Goal: Complete application form

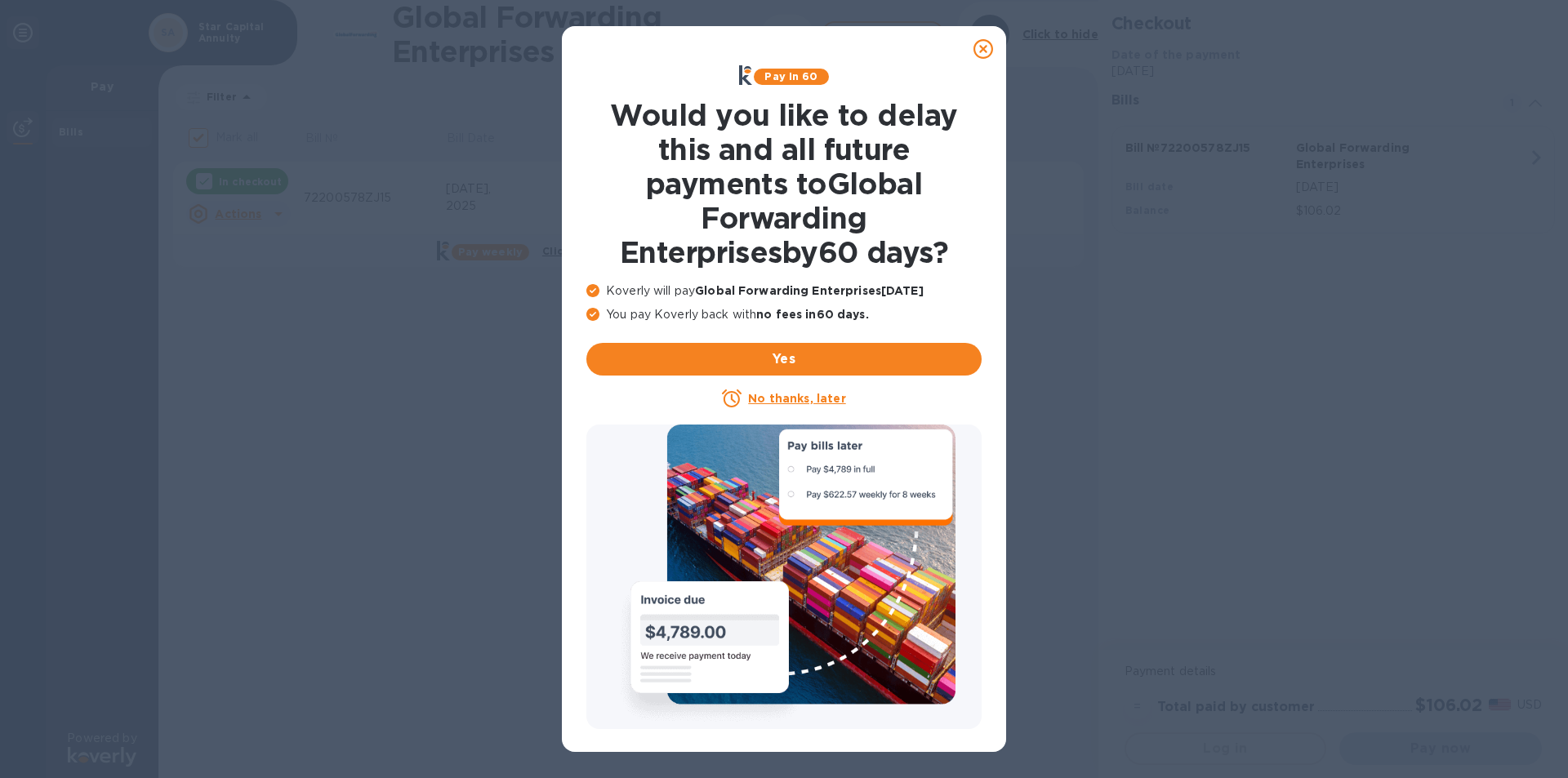
click at [781, 400] on u "No thanks, later" at bounding box center [796, 399] width 97 height 13
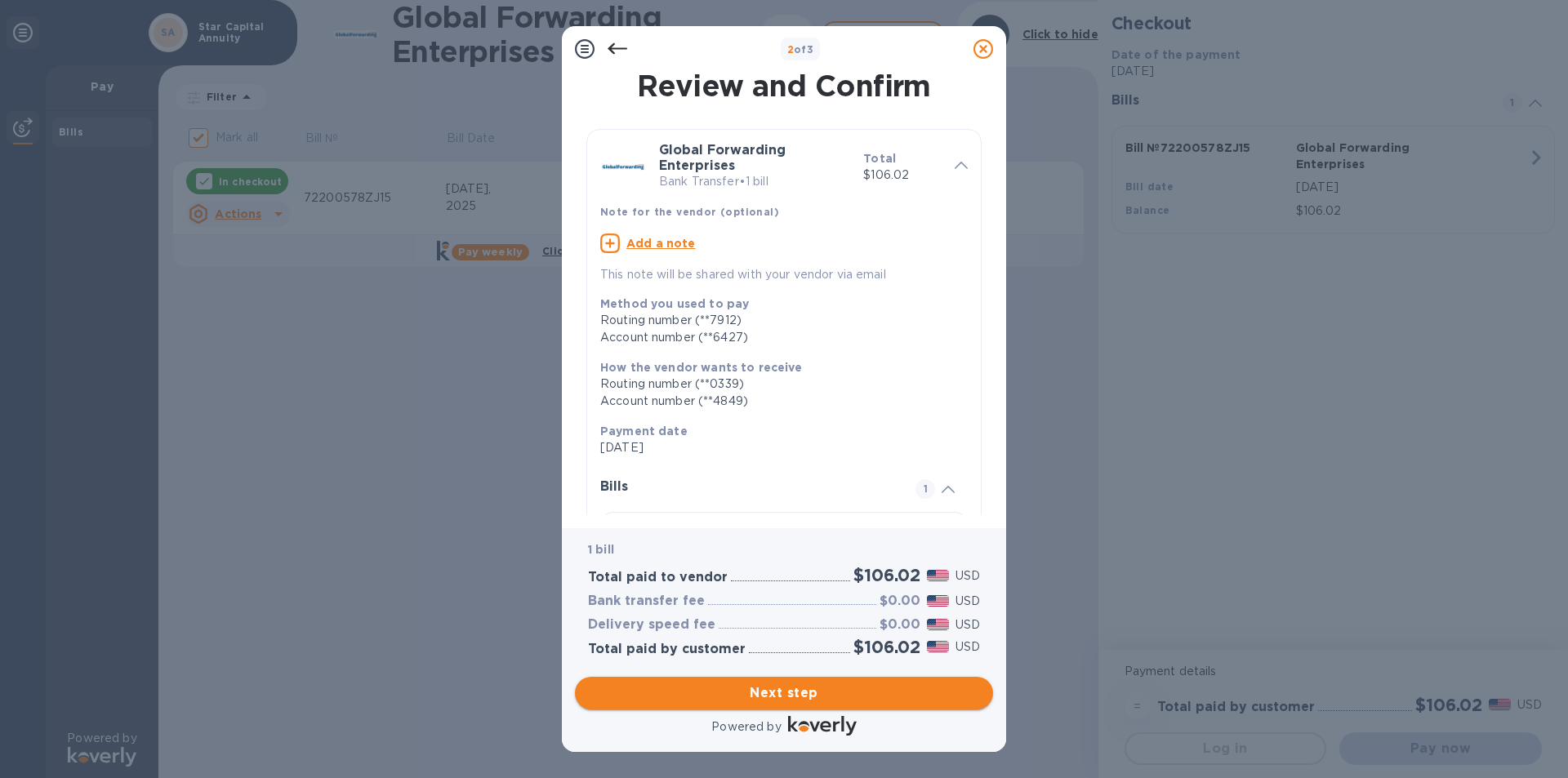
click at [781, 698] on span "Next step" at bounding box center [784, 692] width 392 height 19
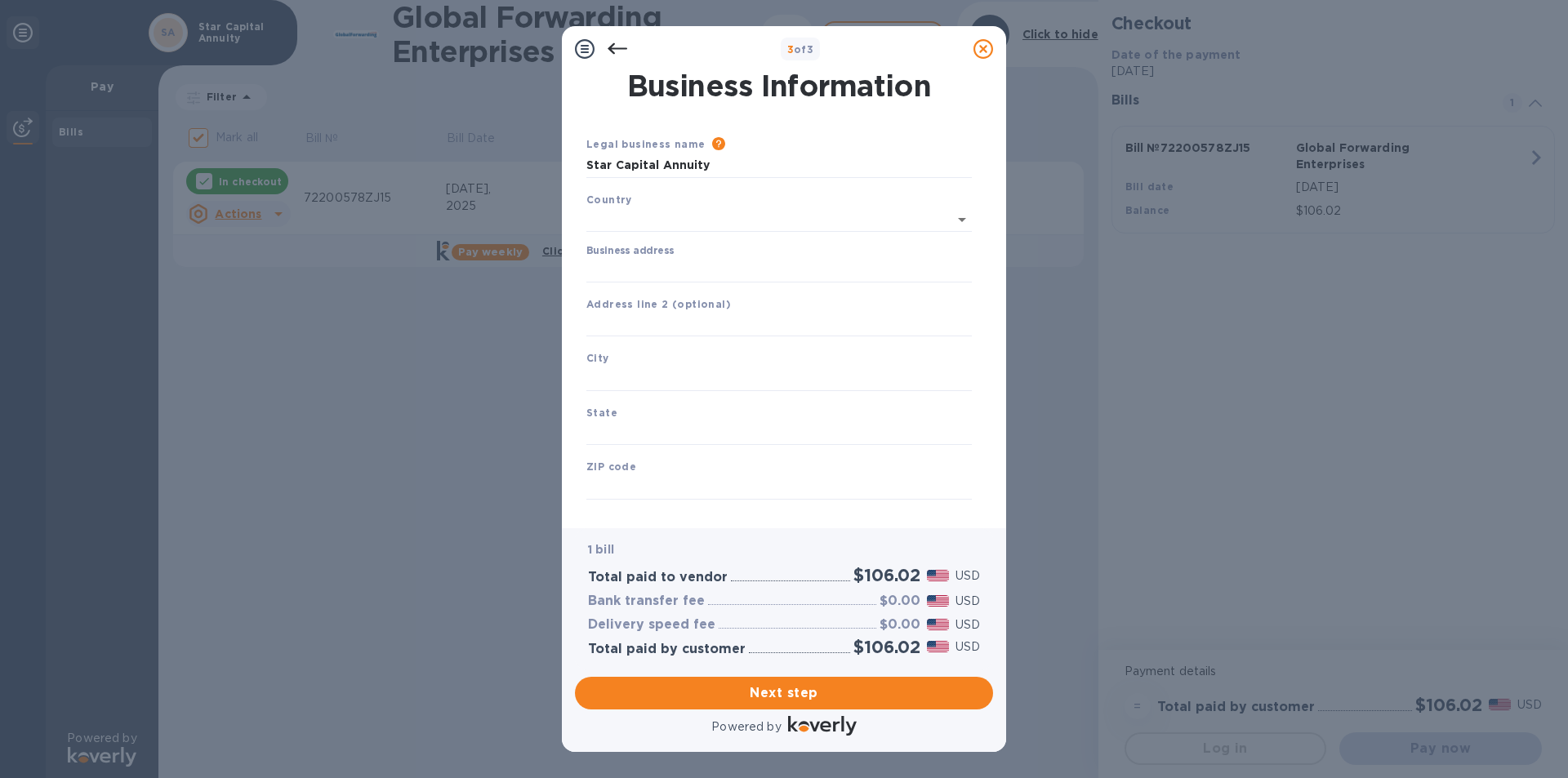
type input "[GEOGRAPHIC_DATA]"
click at [645, 266] on input "Business address" at bounding box center [779, 267] width 386 height 25
type input "[STREET_ADDRESS]"
type input "Freehold"
type input "NJ"
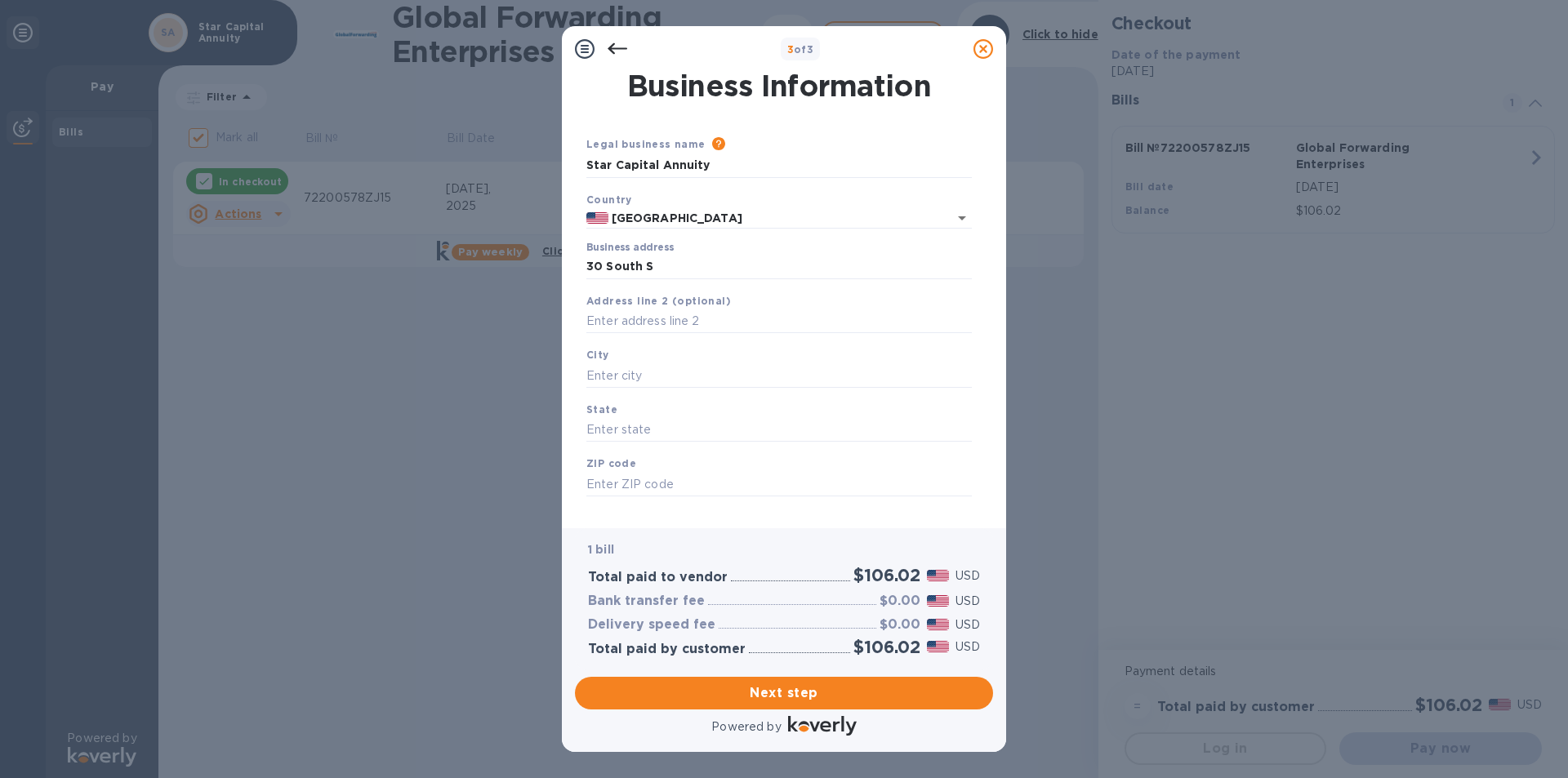
type input "07728"
click at [813, 691] on span "Next step" at bounding box center [784, 692] width 392 height 19
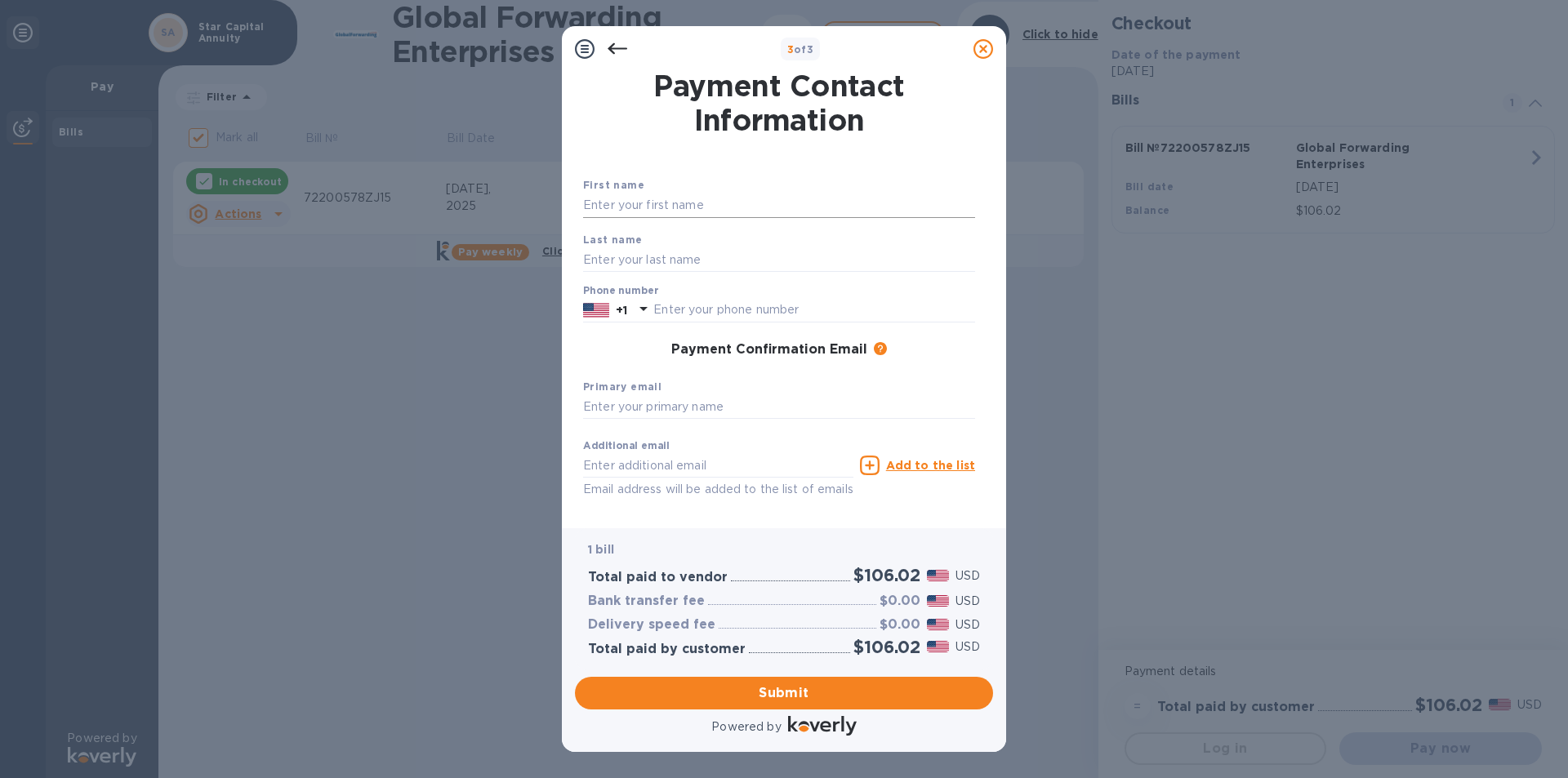
click at [606, 206] on input "text" at bounding box center [779, 206] width 392 height 25
type input "[PERSON_NAME]"
type input "c"
type input "[PERSON_NAME]"
click at [667, 306] on input "text" at bounding box center [814, 310] width 322 height 25
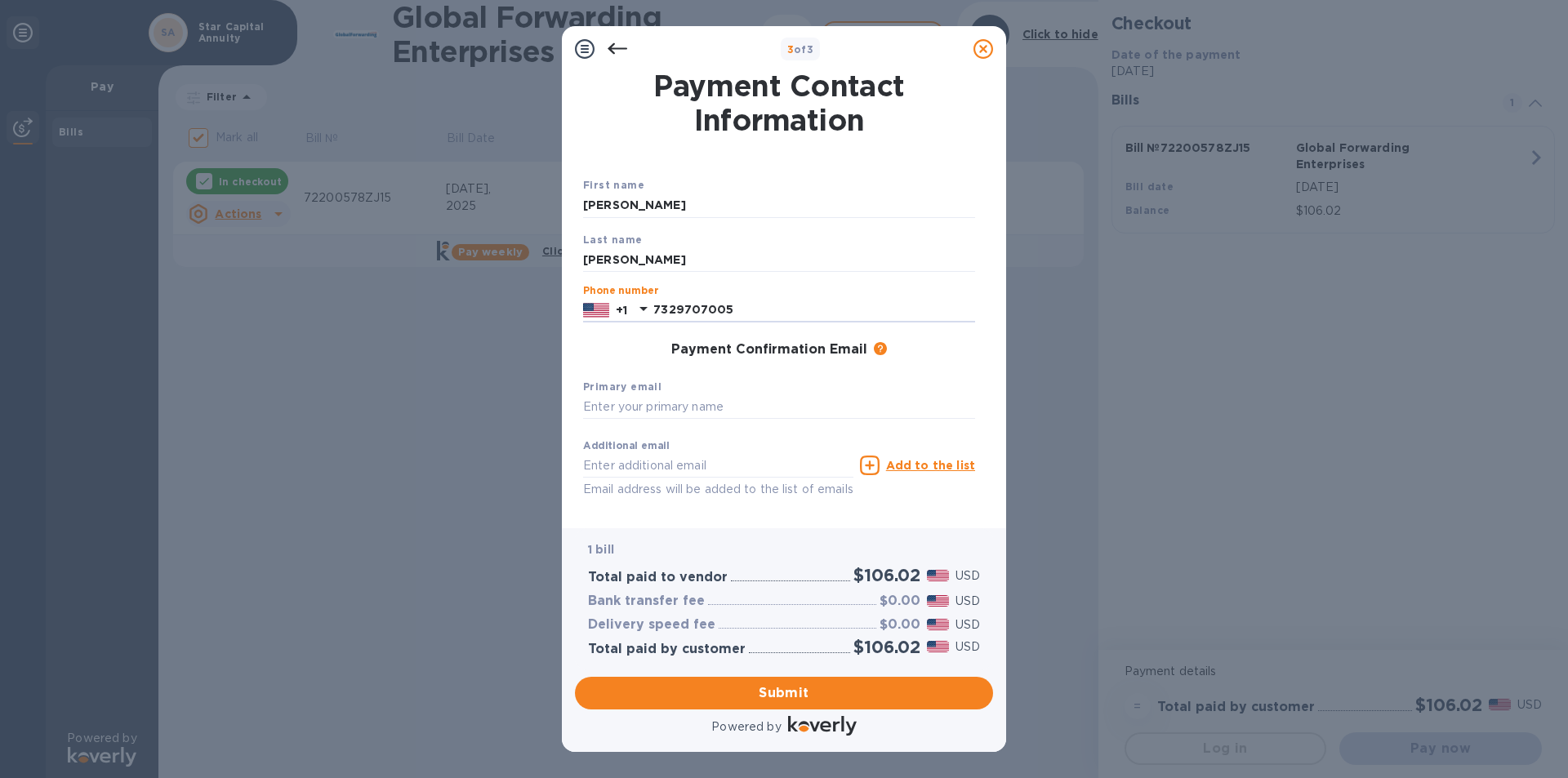
type input "7329707005"
click at [584, 393] on div "Primary email" at bounding box center [778, 399] width 405 height 55
click at [592, 405] on input "text" at bounding box center [779, 407] width 392 height 25
type input "[EMAIL_ADDRESS][DOMAIN_NAME]"
click at [720, 672] on div "Submit" at bounding box center [784, 693] width 432 height 46
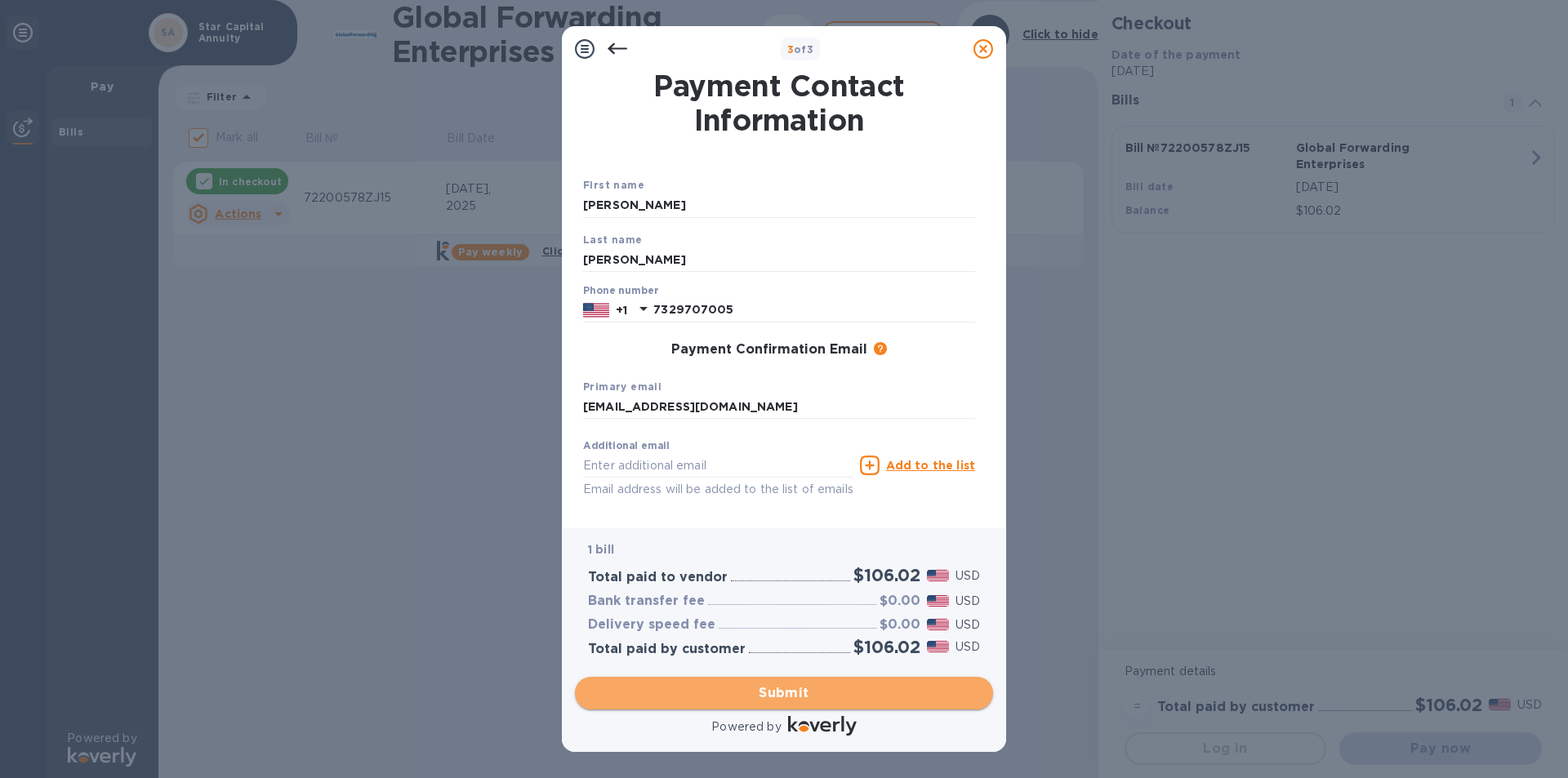
click at [728, 690] on span "Submit" at bounding box center [784, 692] width 392 height 19
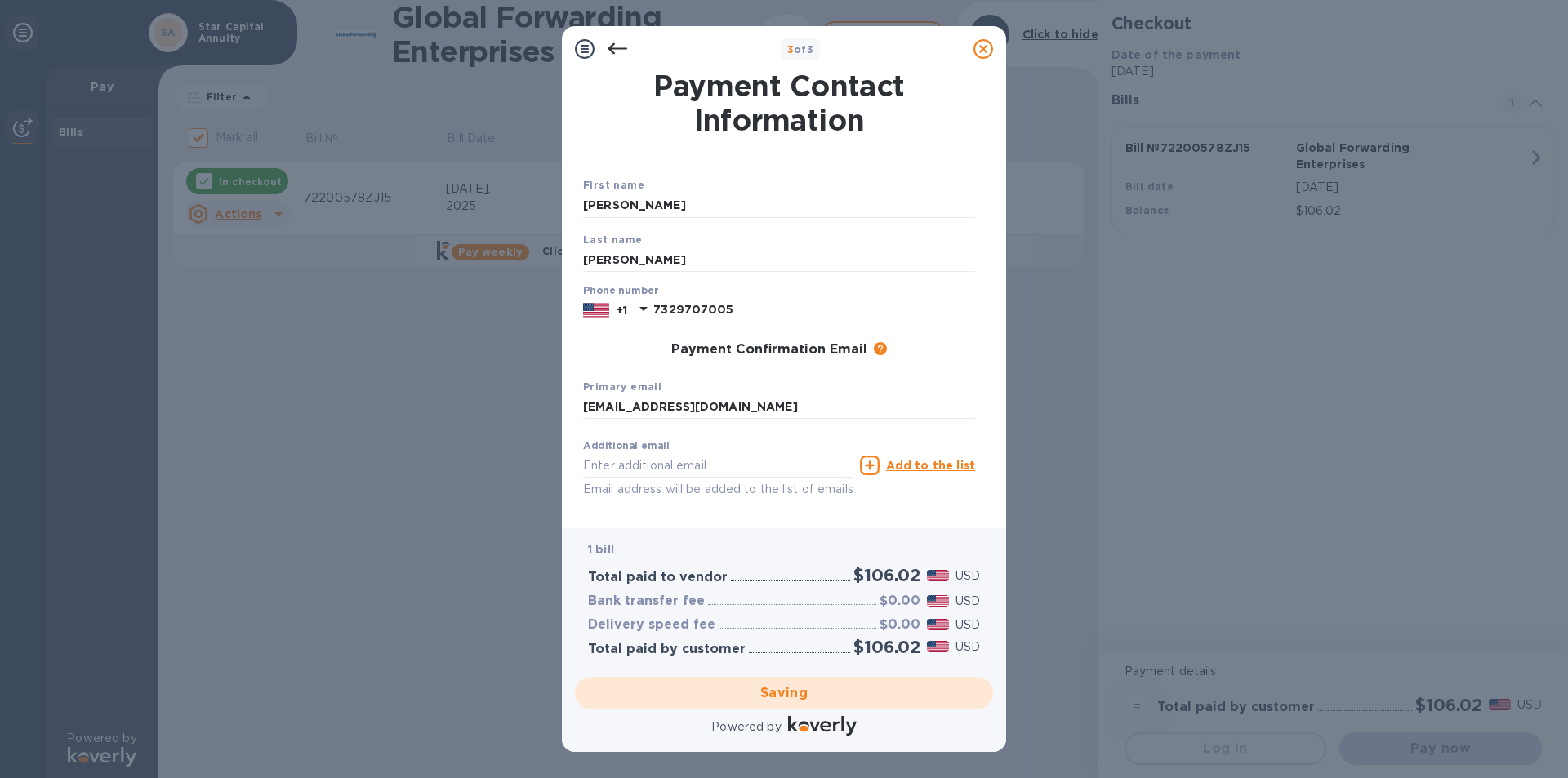
checkbox input "false"
